Goal: Task Accomplishment & Management: Manage account settings

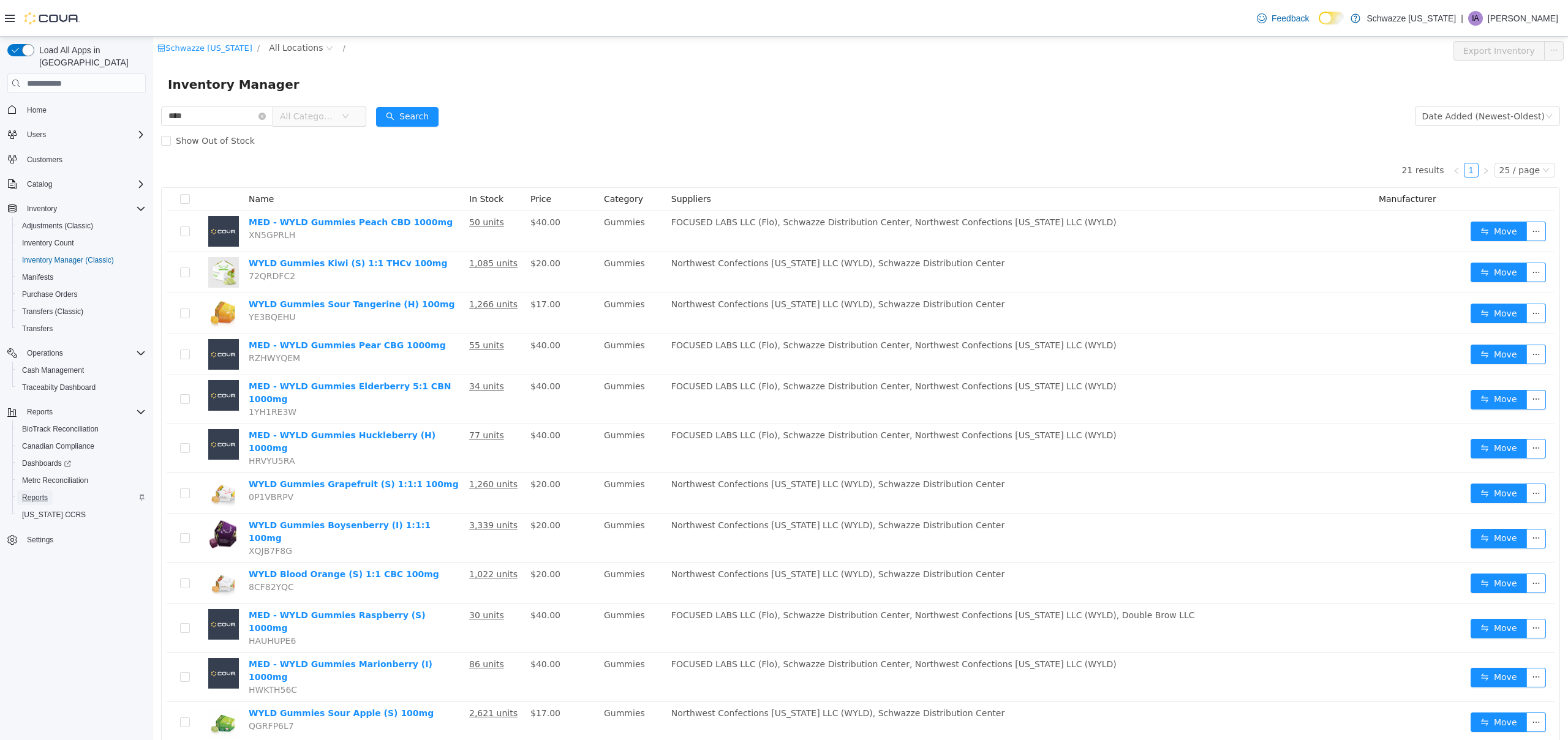
click at [41, 493] on span "Reports" at bounding box center [35, 498] width 25 height 10
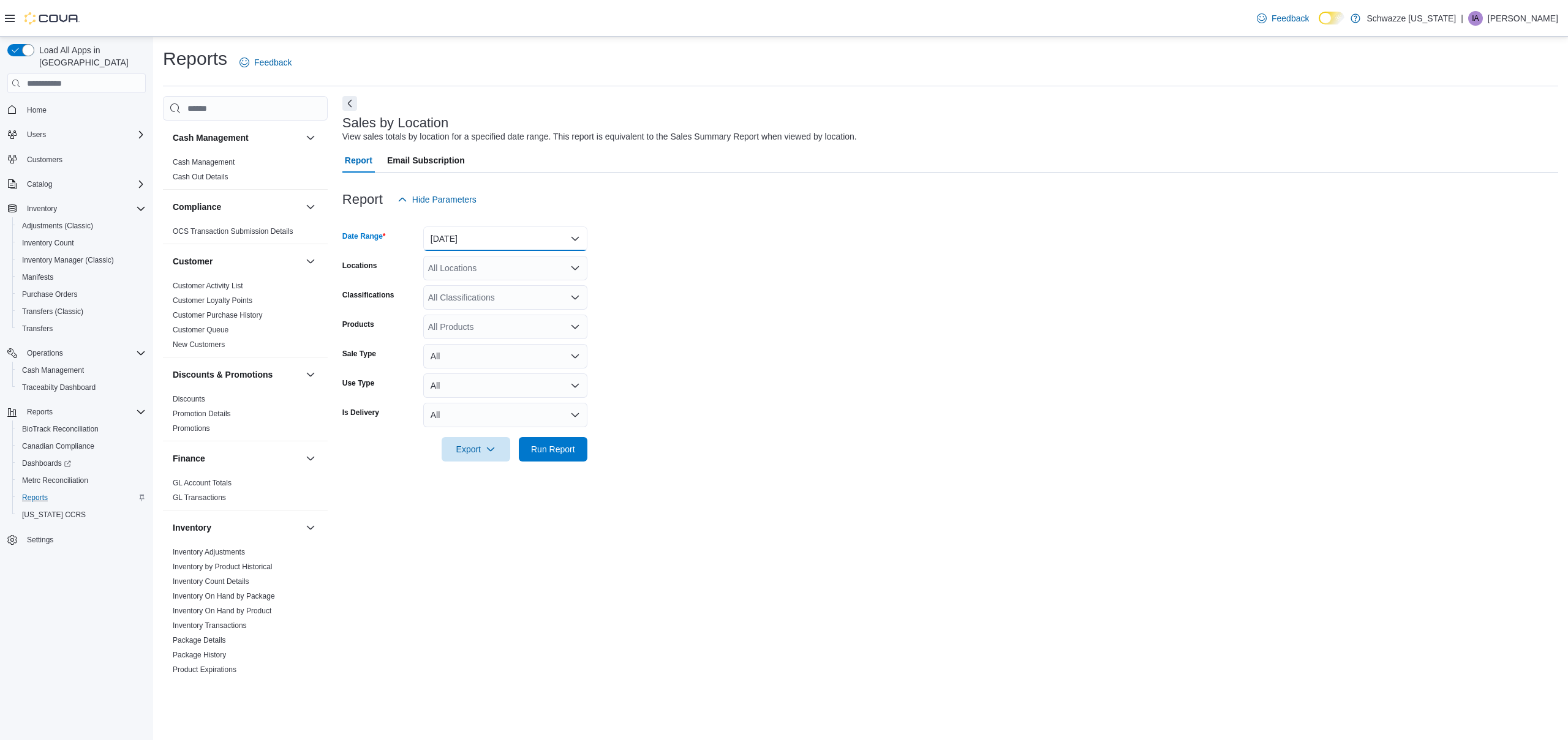
click at [497, 242] on button "[DATE]" at bounding box center [505, 238] width 164 height 24
click at [484, 284] on span "[DATE]" at bounding box center [512, 288] width 139 height 15
click at [487, 268] on div "All Locations" at bounding box center [505, 268] width 164 height 24
click at [484, 376] on div "Emerald [PERSON_NAME] - [GEOGRAPHIC_DATA] EF - [GEOGRAPHIC_DATA] [GEOGRAPHIC_DA…" at bounding box center [505, 342] width 164 height 123
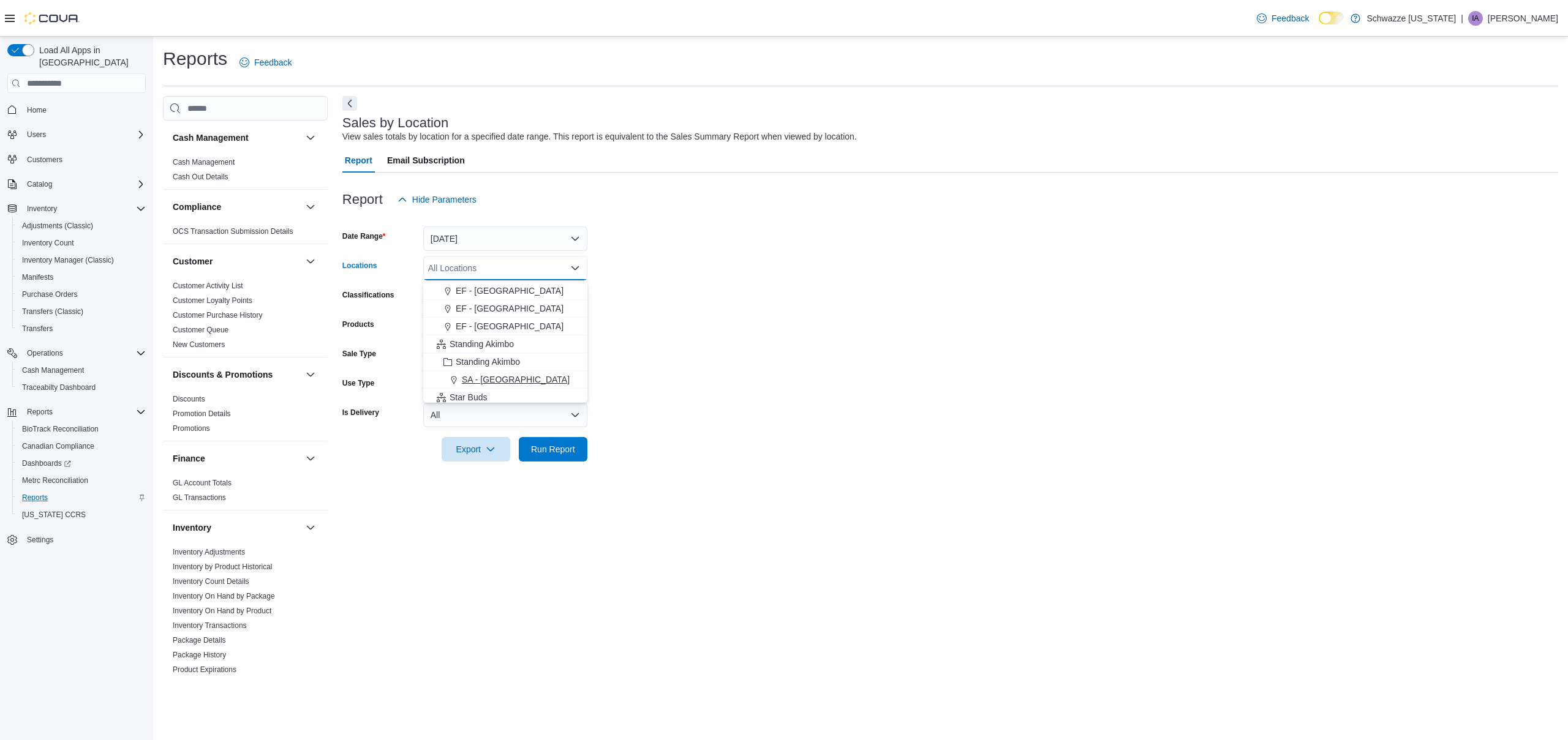
click at [484, 377] on span "SA - [GEOGRAPHIC_DATA]" at bounding box center [516, 379] width 108 height 13
click at [683, 408] on form "Date Range [DATE] Locations [GEOGRAPHIC_DATA] - [GEOGRAPHIC_DATA] Combo box. Se…" at bounding box center [950, 336] width 1216 height 250
click at [570, 445] on span "Run Report" at bounding box center [553, 448] width 44 height 13
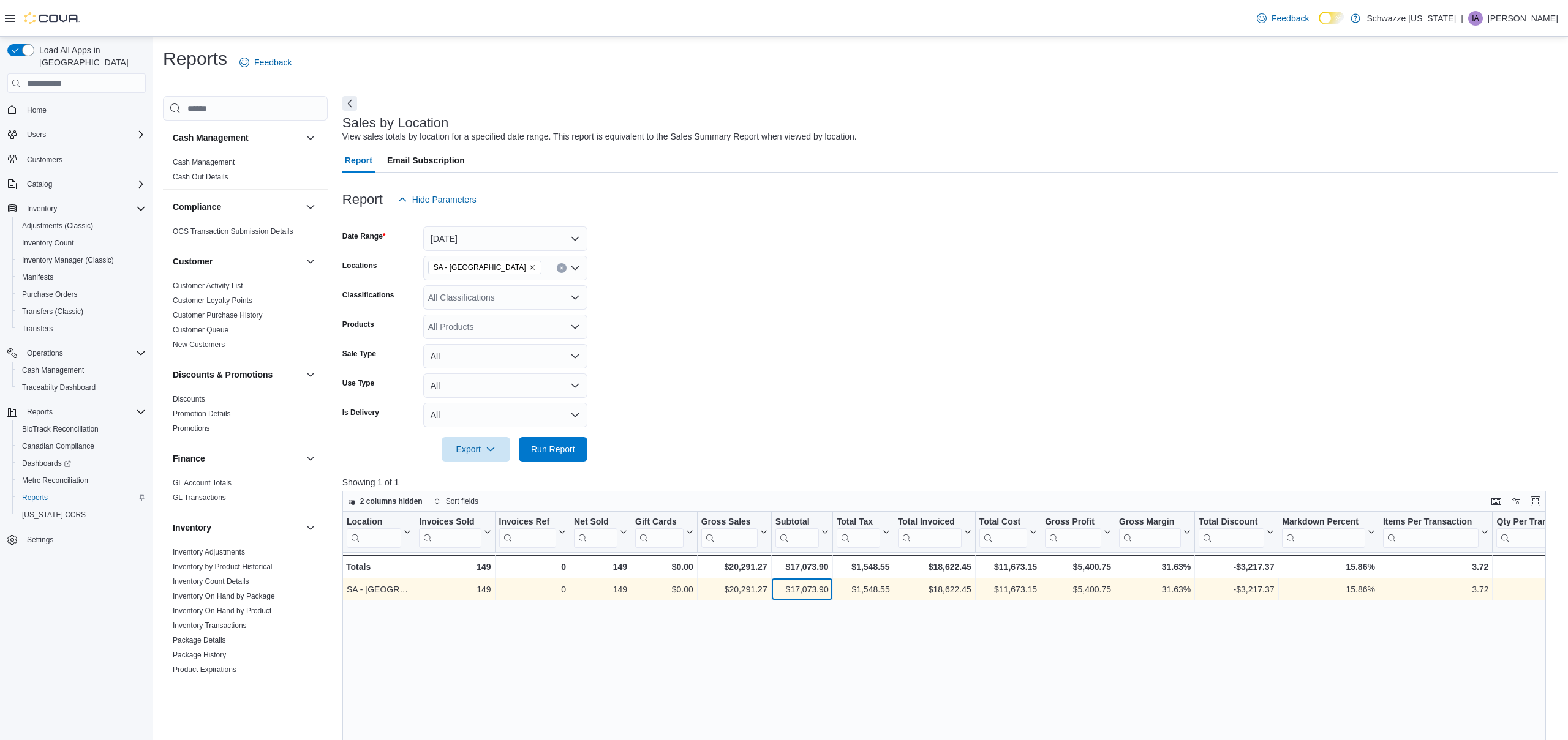
click at [821, 584] on div "$17,073.90" at bounding box center [802, 590] width 54 height 15
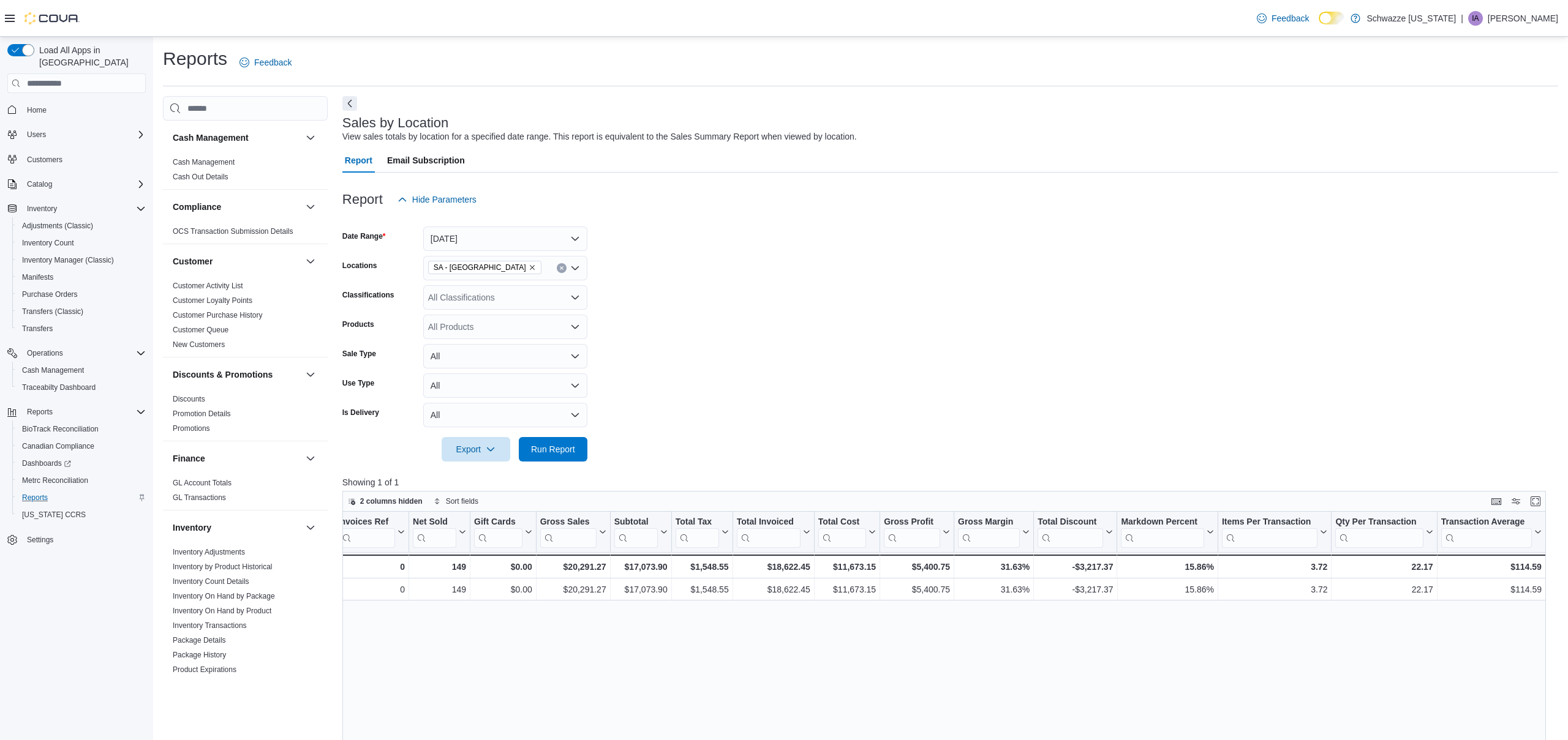
scroll to position [0, 226]
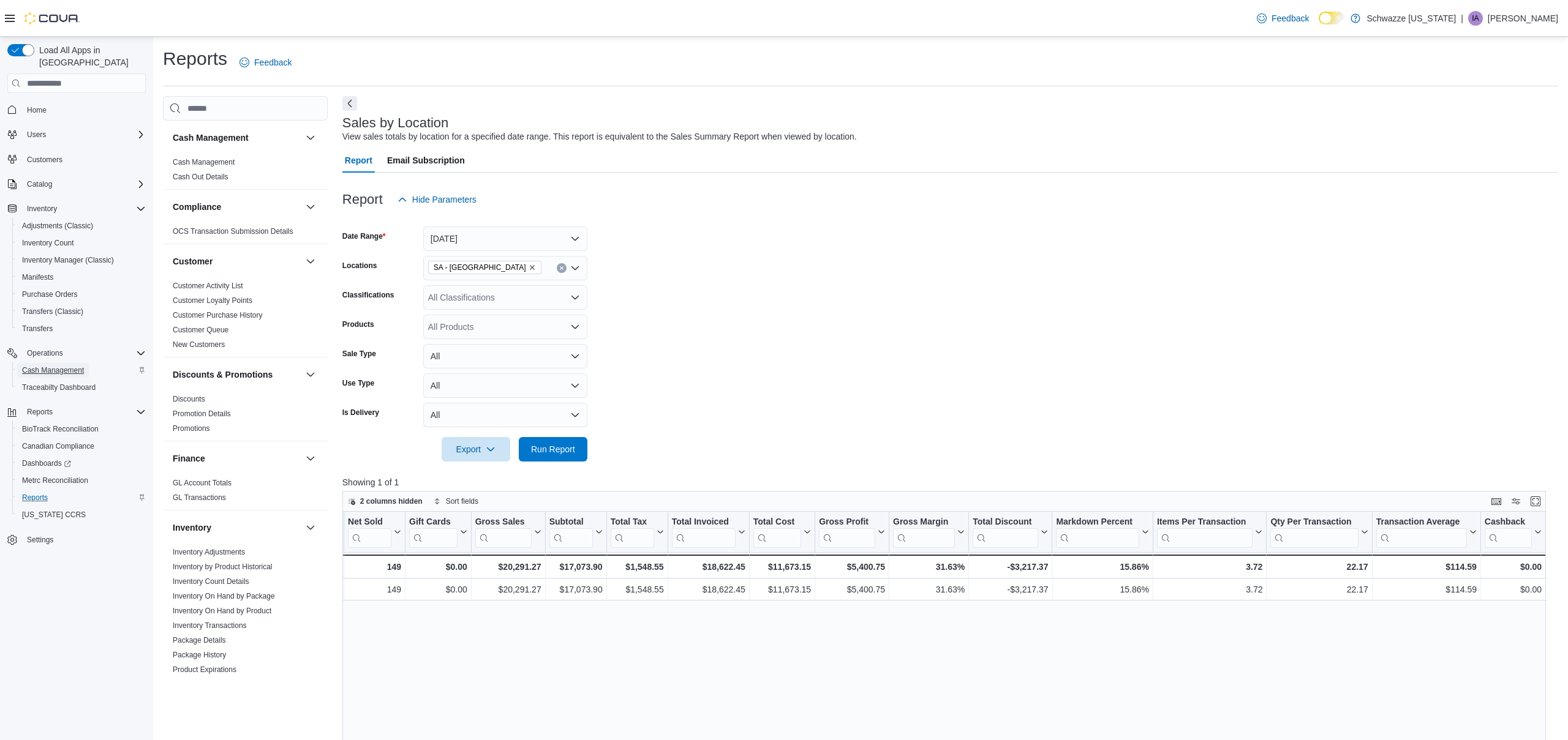
click at [46, 366] on span "Cash Management" at bounding box center [53, 370] width 61 height 10
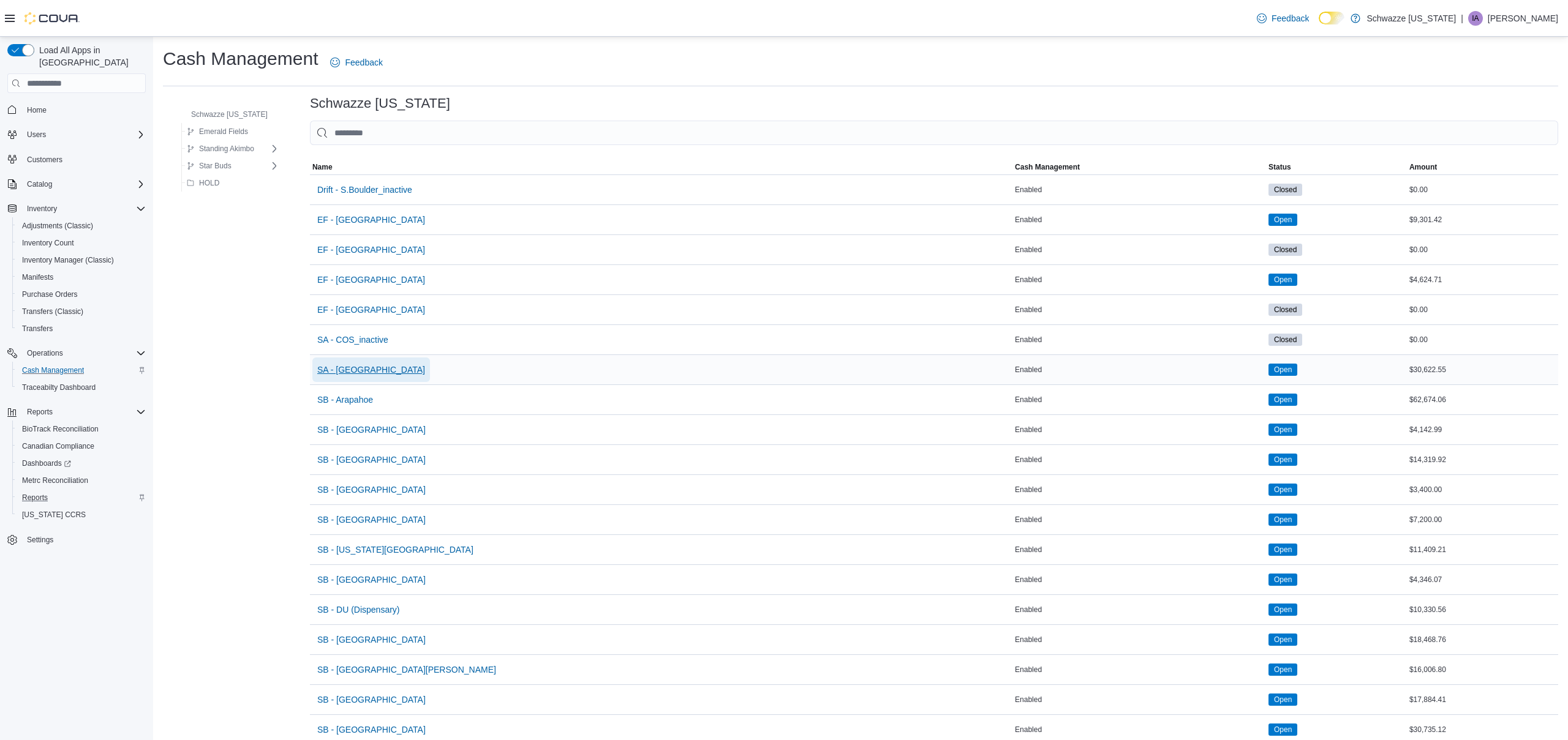
click at [363, 371] on span "SA - [GEOGRAPHIC_DATA]" at bounding box center [371, 370] width 108 height 13
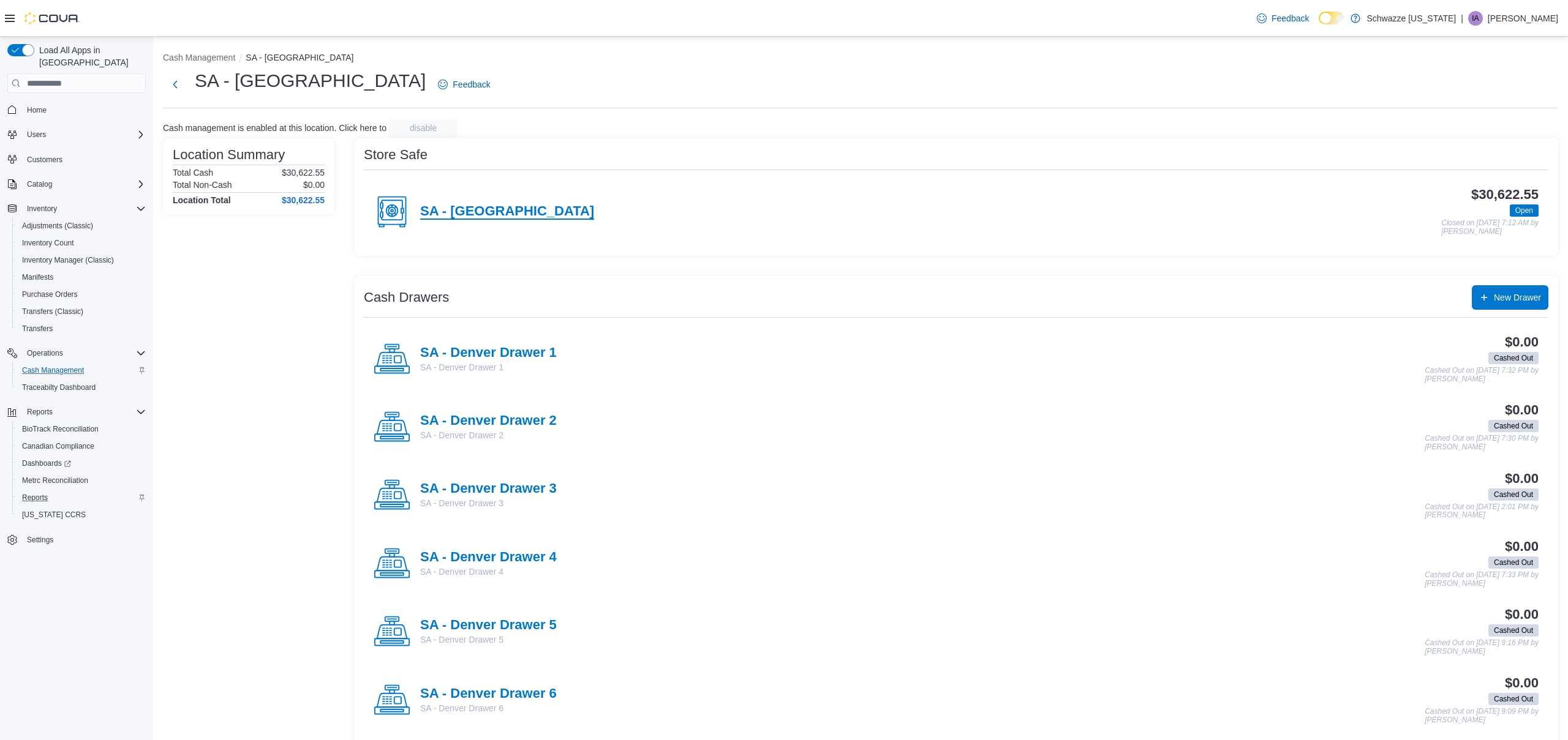
click at [480, 207] on h4 "SA - [GEOGRAPHIC_DATA]" at bounding box center [507, 212] width 174 height 16
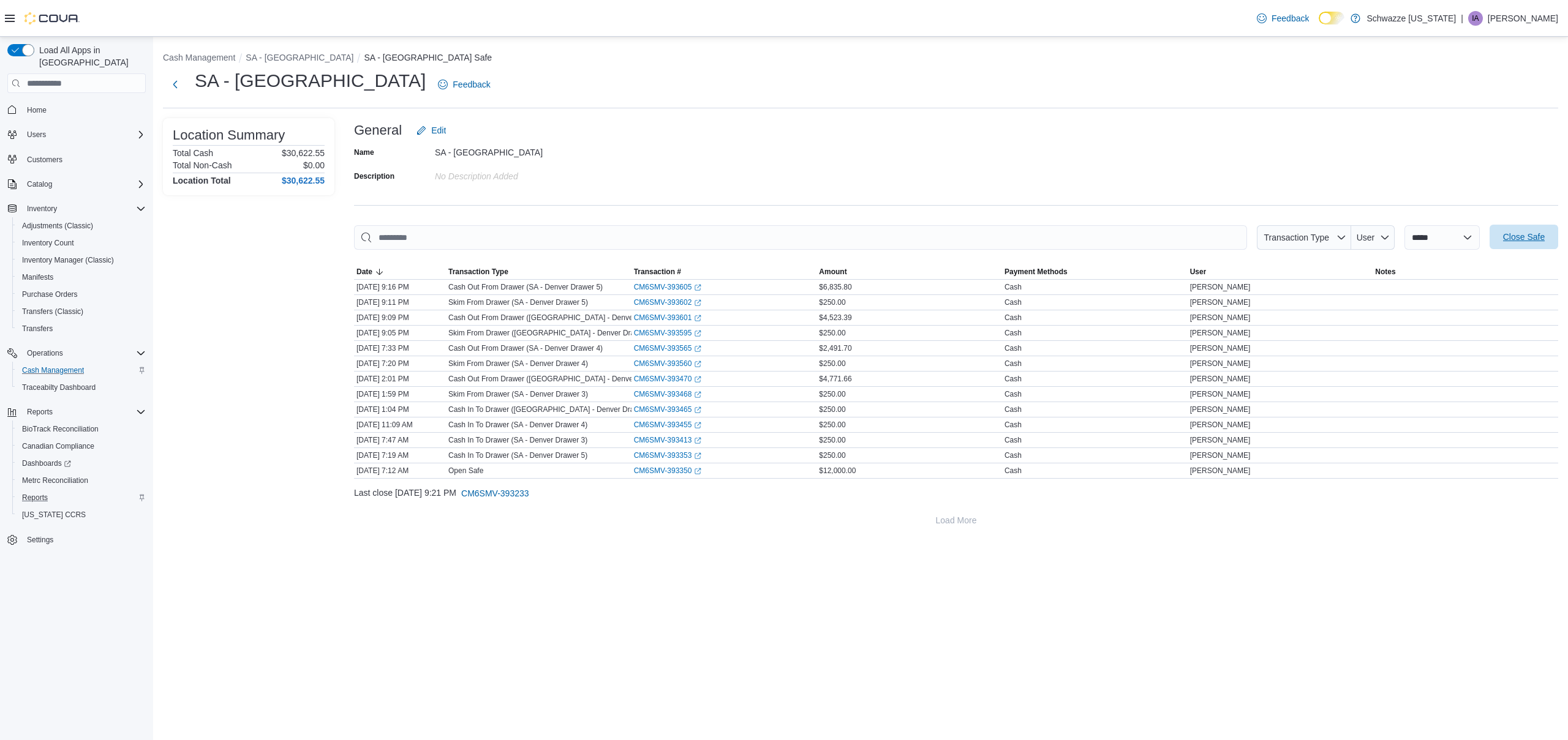
click at [1504, 234] on span "Close Safe" at bounding box center [1523, 237] width 42 height 13
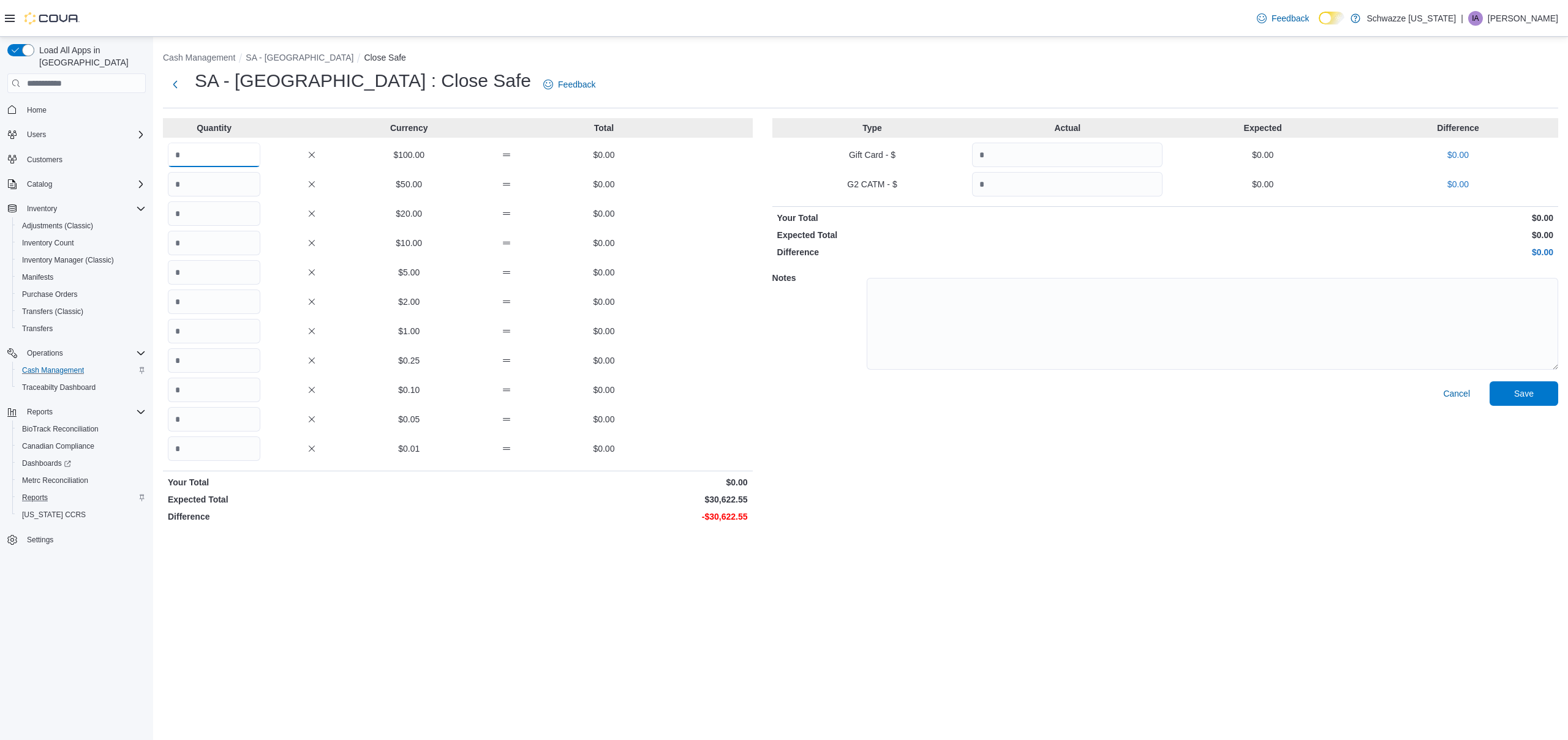
click at [219, 150] on input "Quantity" at bounding box center [214, 154] width 93 height 24
type input "***"
click at [226, 221] on input "Quantity" at bounding box center [214, 214] width 93 height 24
type input "*"
click at [224, 309] on input "Quantity" at bounding box center [214, 301] width 93 height 24
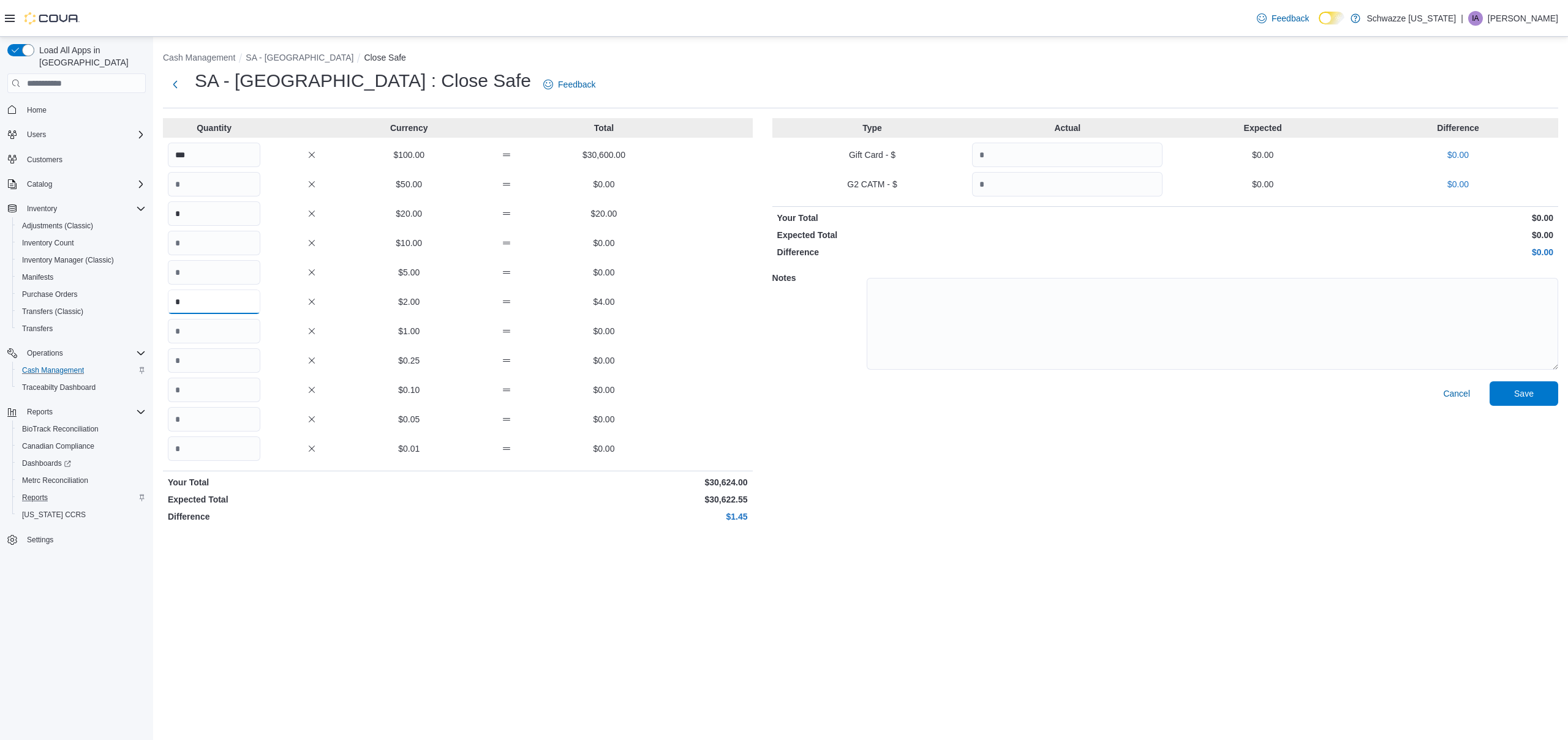
type input "*"
click at [224, 326] on input "Quantity" at bounding box center [214, 331] width 93 height 24
type input "*"
click at [222, 360] on input "Quantity" at bounding box center [214, 360] width 93 height 24
type input "*"
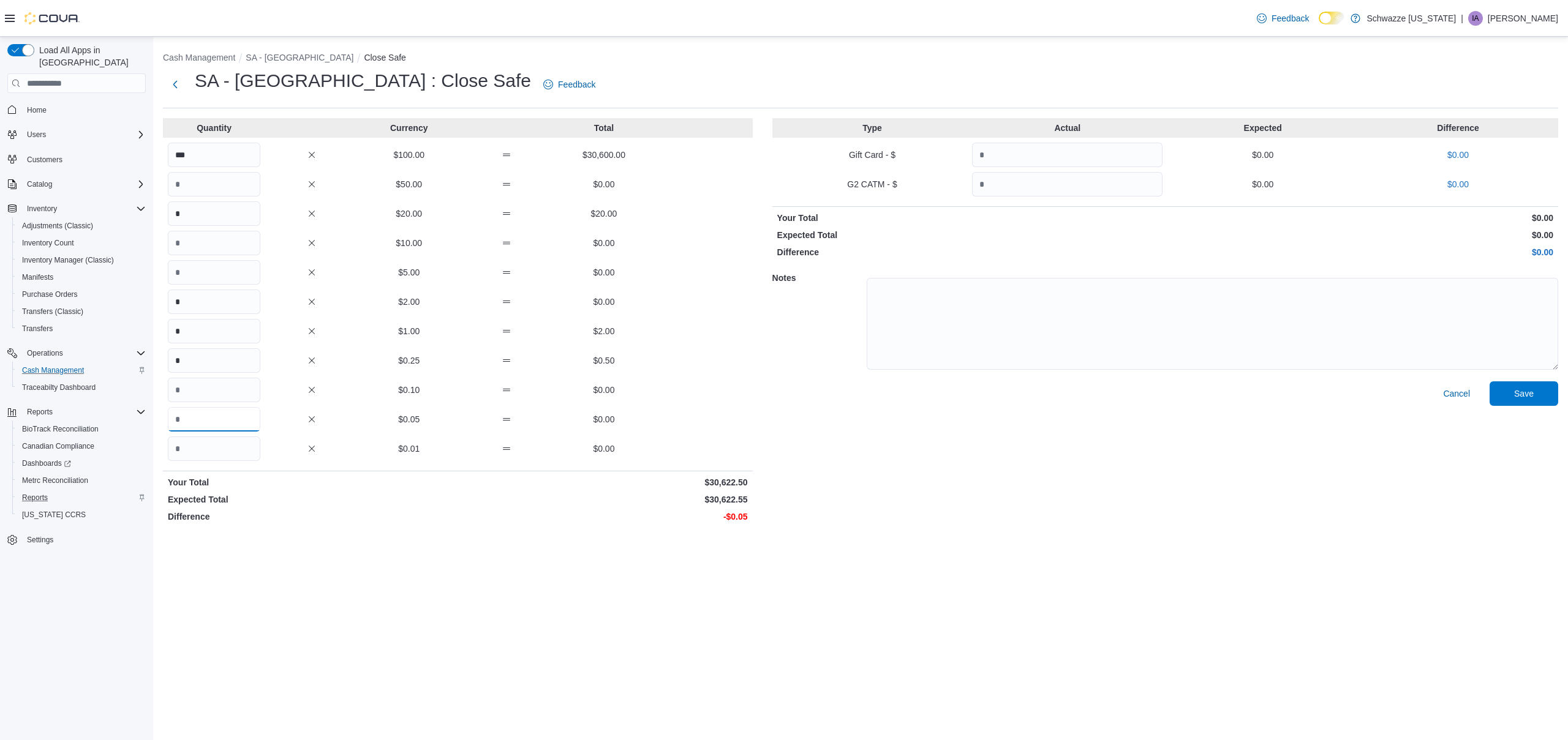
click at [221, 414] on input "Quantity" at bounding box center [214, 419] width 93 height 24
type input "*"
click at [1513, 401] on span "Save" at bounding box center [1523, 393] width 54 height 24
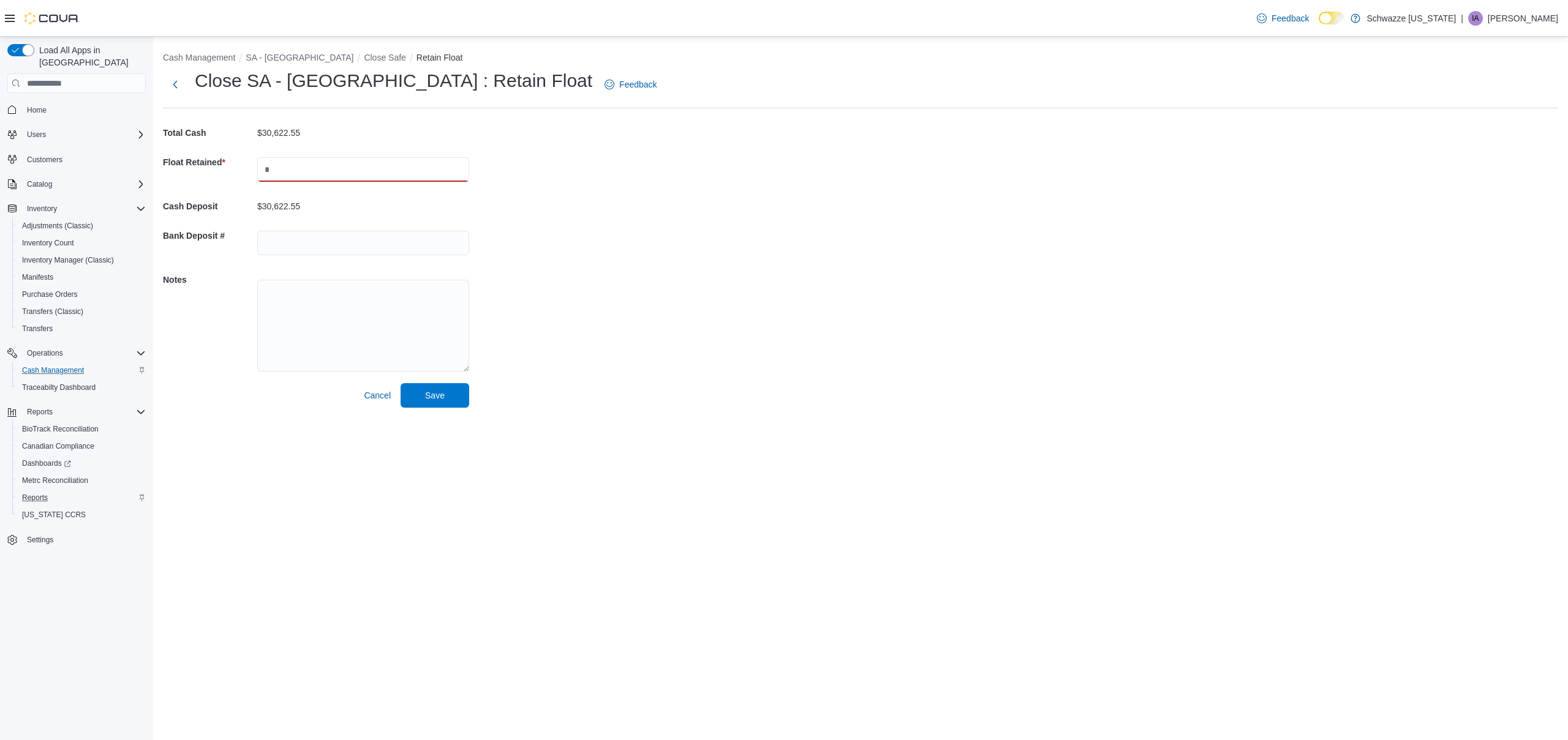
click at [327, 170] on input "text" at bounding box center [363, 169] width 212 height 24
type input "*****"
click at [436, 386] on span "Save" at bounding box center [434, 395] width 54 height 24
